Goal: Navigation & Orientation: Find specific page/section

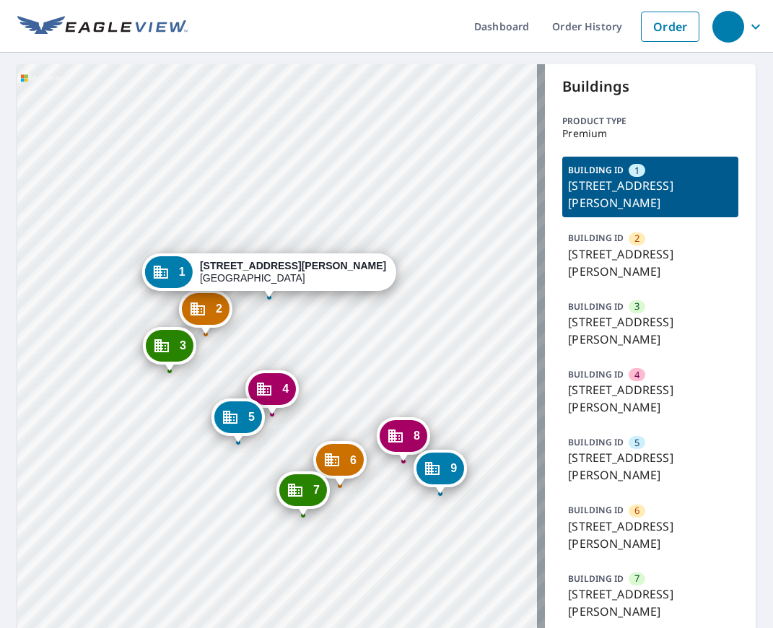
drag, startPoint x: 368, startPoint y: 519, endPoint x: 369, endPoint y: 445, distance: 74.4
click at [369, 445] on div "2 [STREET_ADDRESS][PERSON_NAME] 3 [STREET_ADDRESS][PERSON_NAME] 4 [STREET_ADDRE…" at bounding box center [281, 418] width 528 height 709
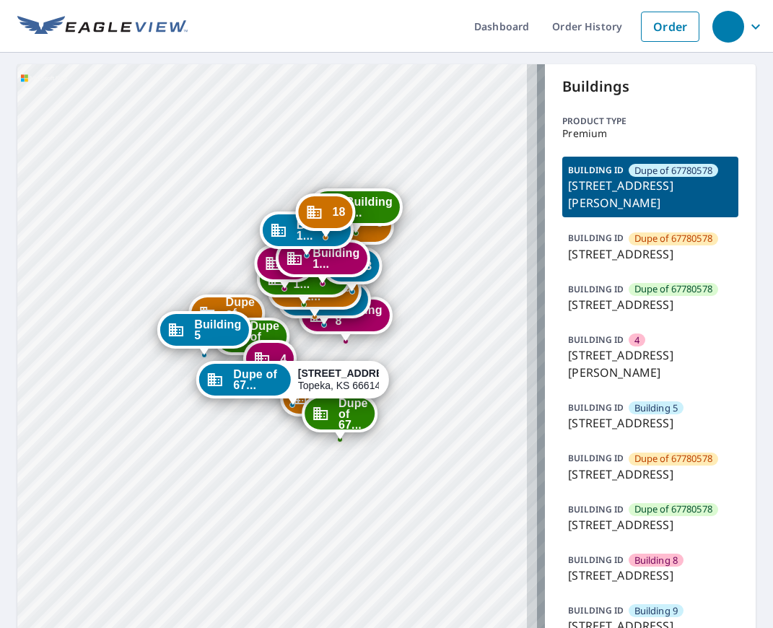
drag, startPoint x: 362, startPoint y: 405, endPoint x: 358, endPoint y: 297, distance: 108.4
click at [358, 297] on div "Building 1... 3925 Southwest Twilight Drive Topeka, KS 66614" at bounding box center [314, 294] width 94 height 45
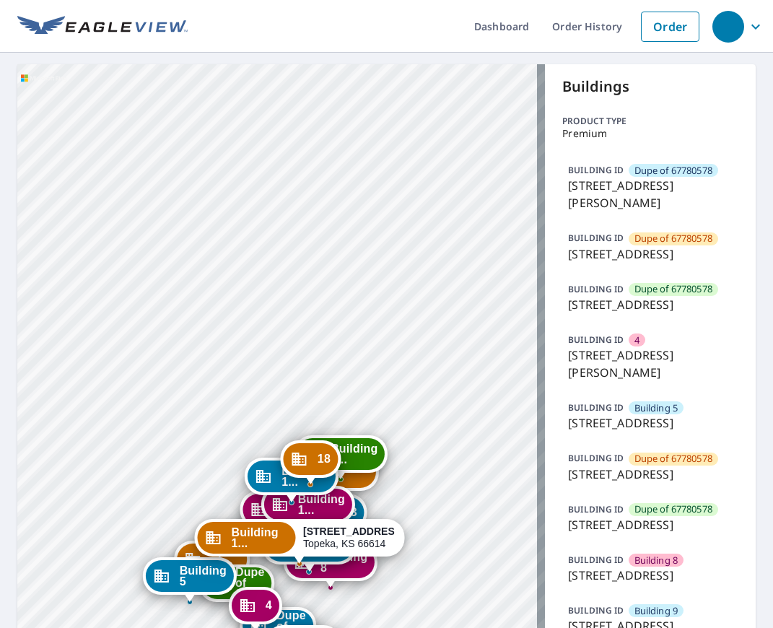
drag, startPoint x: 349, startPoint y: 383, endPoint x: 399, endPoint y: 116, distance: 271.8
click at [399, 116] on div "Dupe of 67... 3925 SW Twilight Dr Topeka, KS 66614 Dupe of 67... 3925 Southwest…" at bounding box center [281, 586] width 528 height 1045
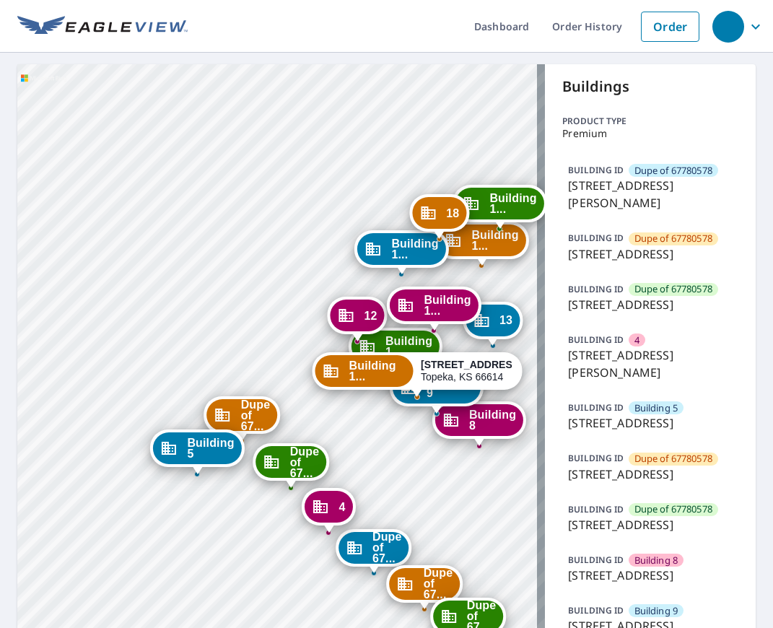
drag, startPoint x: 330, startPoint y: 352, endPoint x: 264, endPoint y: 336, distance: 67.4
click at [264, 336] on div "Dupe of 67... 3925 SW Twilight Dr Topeka, KS 66614 Dupe of 67... 3925 Southwest…" at bounding box center [281, 586] width 528 height 1045
